Goal: Information Seeking & Learning: Check status

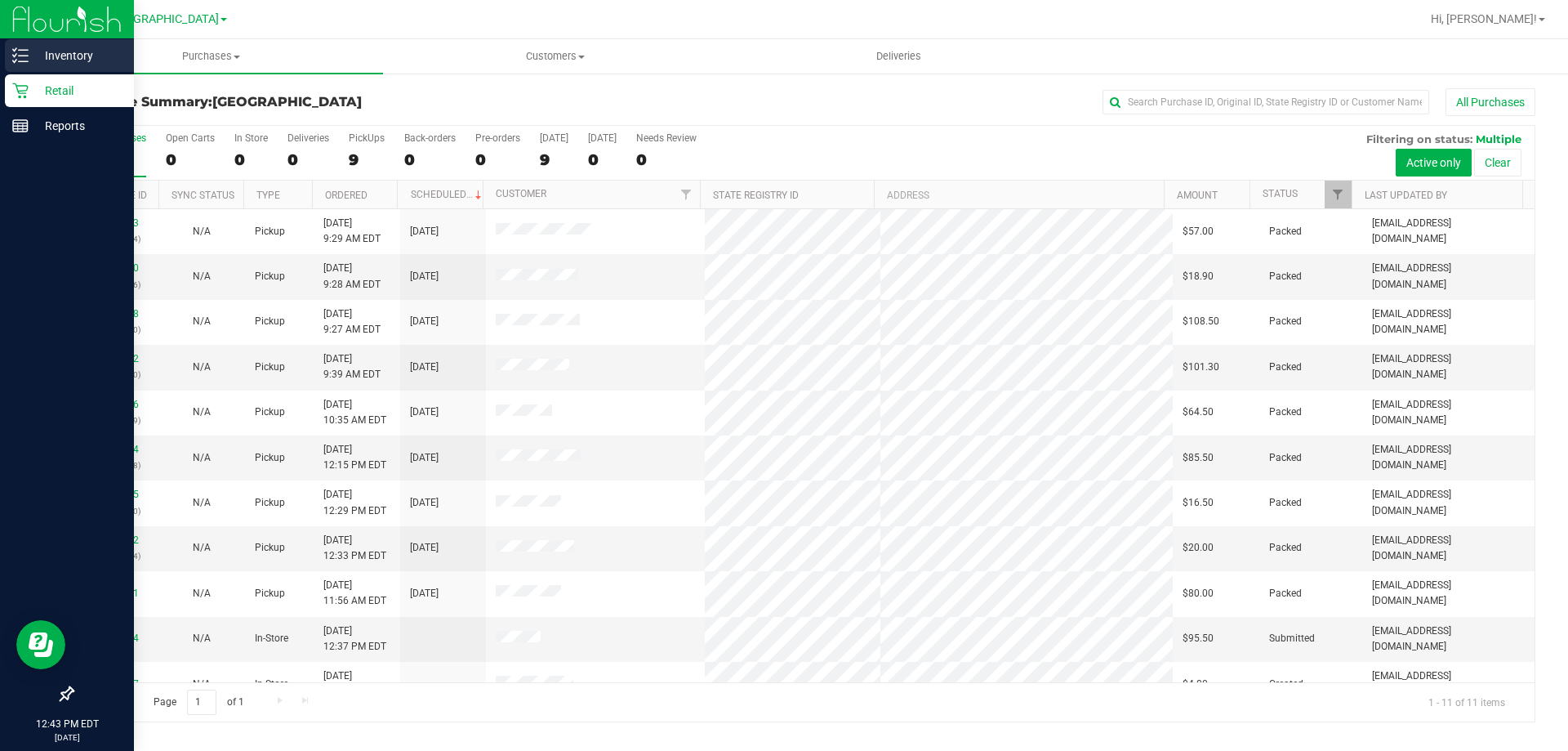
click at [98, 59] on p "Inventory" at bounding box center [78, 56] width 98 height 20
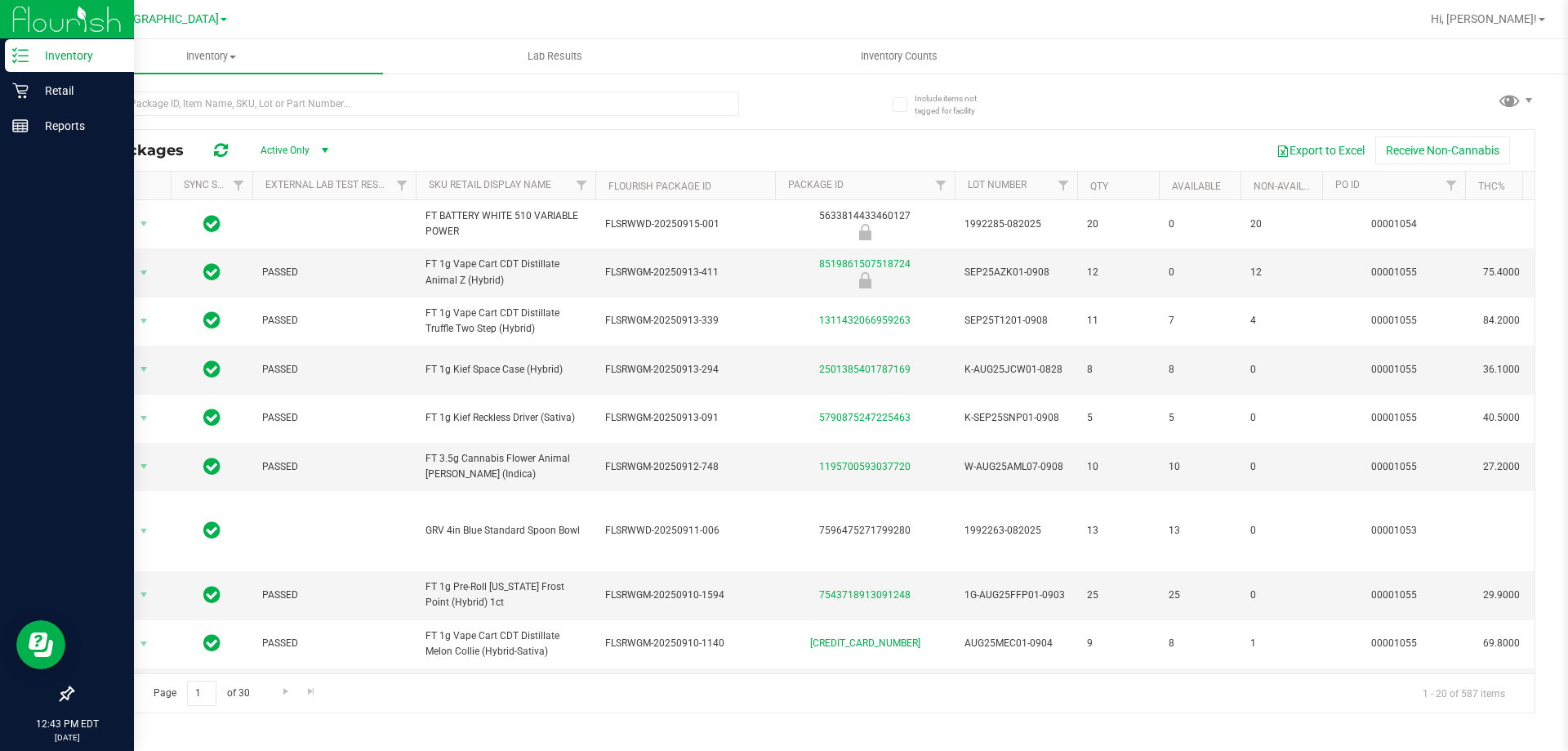
click at [320, 120] on div at bounding box center [405, 111] width 667 height 38
click at [323, 110] on input "text" at bounding box center [405, 104] width 667 height 25
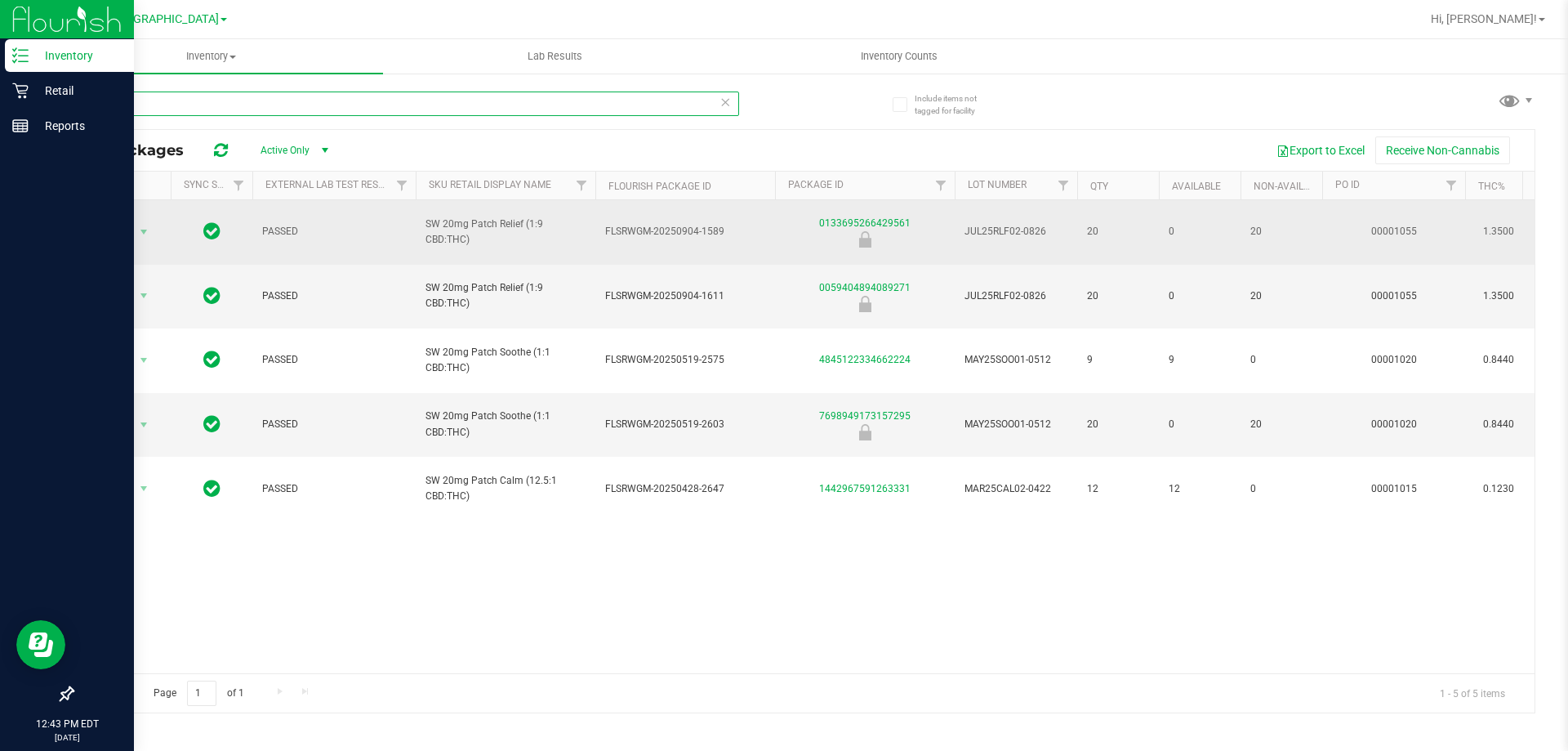
type input "patch"
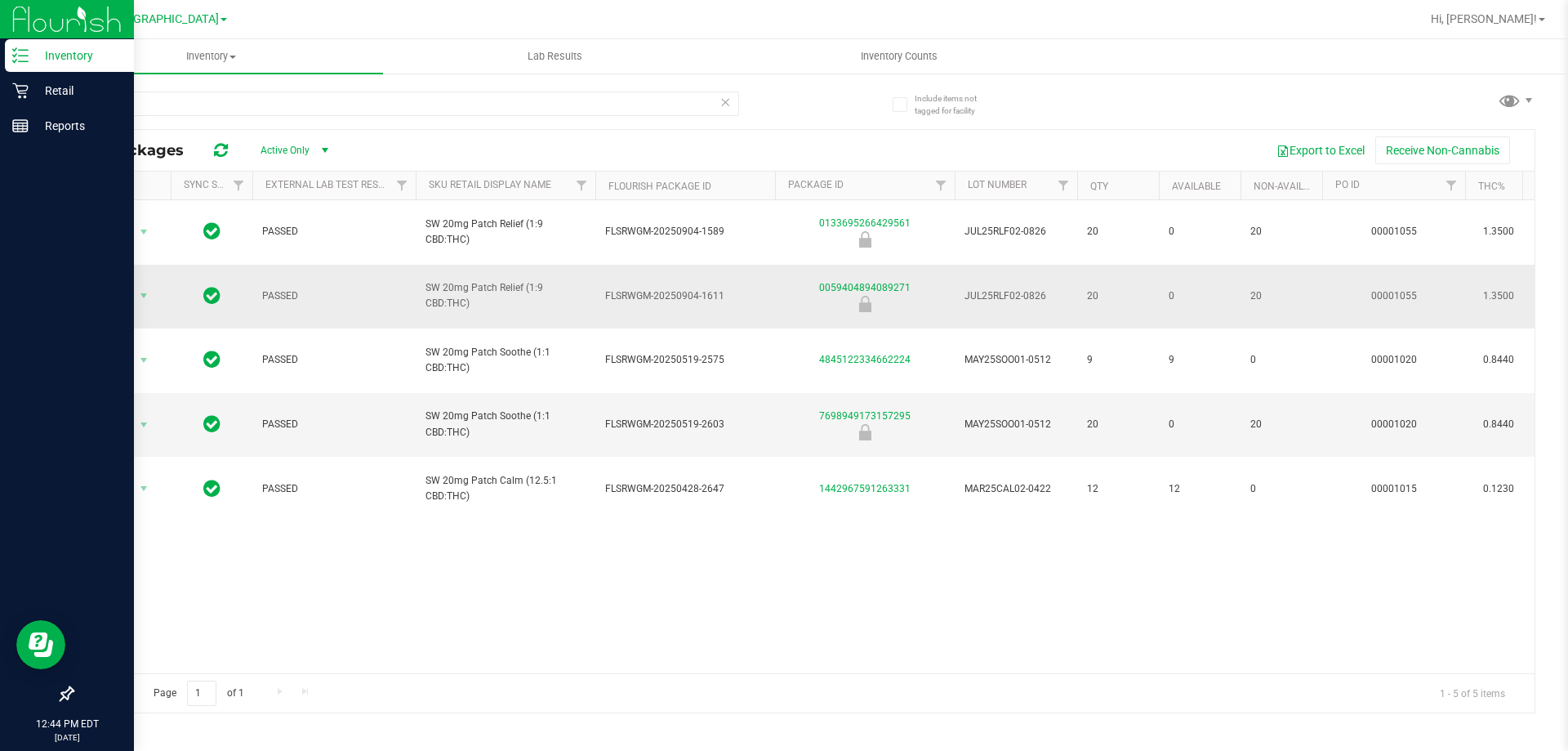
drag, startPoint x: 689, startPoint y: 223, endPoint x: 1178, endPoint y: 274, distance: 491.7
click at [78, 79] on div "Retail" at bounding box center [69, 90] width 129 height 33
